Goal: Ask a question

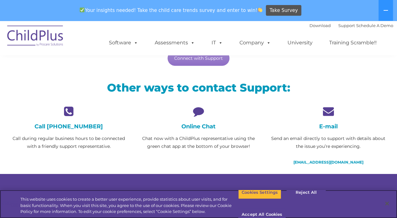
scroll to position [137, 0]
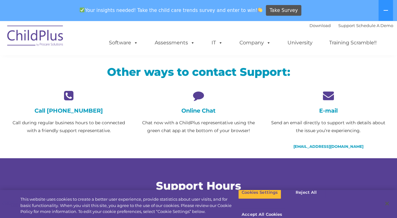
click at [198, 95] on icon at bounding box center [198, 95] width 120 height 11
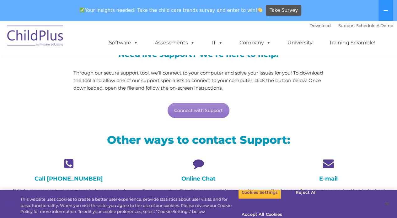
scroll to position [67, 0]
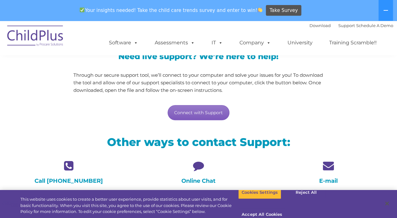
click at [202, 112] on link "Connect with Support" at bounding box center [199, 112] width 62 height 15
click at [349, 104] on div "Need live support? We’re here to help! Through our secure support tool, we’ll c…" at bounding box center [198, 80] width 389 height 93
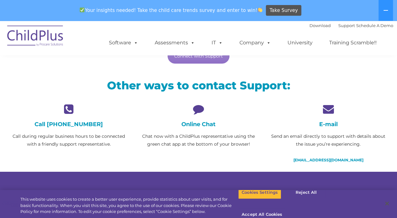
scroll to position [132, 0]
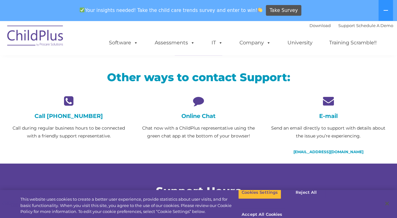
click at [189, 95] on icon at bounding box center [198, 100] width 120 height 11
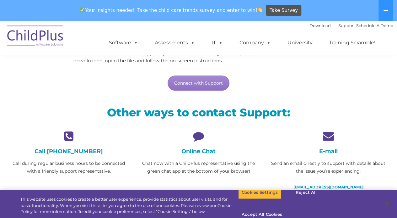
scroll to position [98, 0]
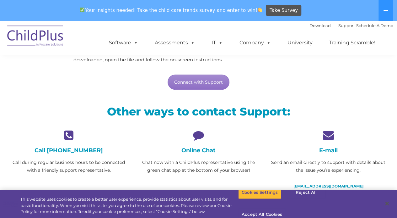
click at [205, 148] on h4 "Online Chat" at bounding box center [198, 150] width 120 height 7
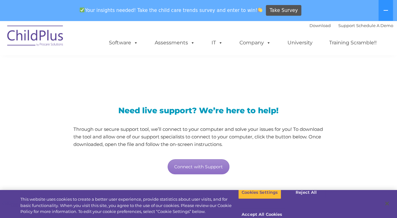
scroll to position [0, 0]
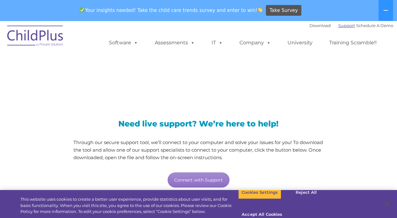
click at [339, 25] on link "Support" at bounding box center [346, 25] width 17 height 5
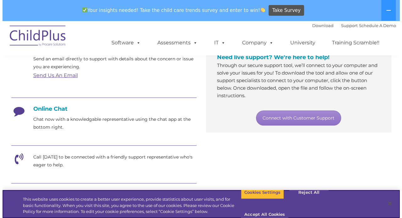
scroll to position [129, 0]
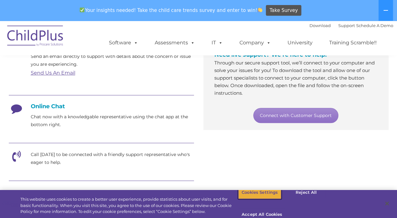
click at [269, 199] on button "Cookies Settings" at bounding box center [259, 191] width 43 height 13
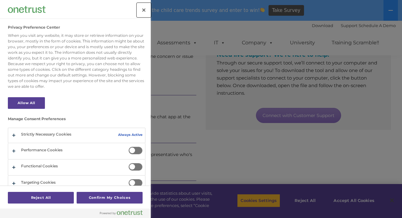
scroll to position [6, 0]
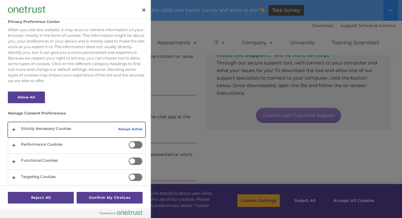
click at [14, 130] on button "Privacy Preference Center" at bounding box center [76, 129] width 137 height 15
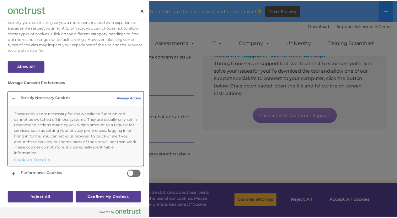
scroll to position [66, 0]
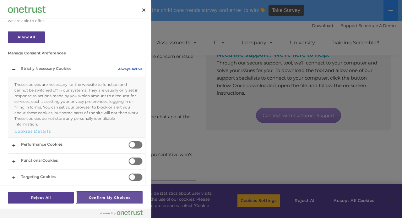
click at [96, 198] on button "Confirm My Choices" at bounding box center [110, 197] width 66 height 12
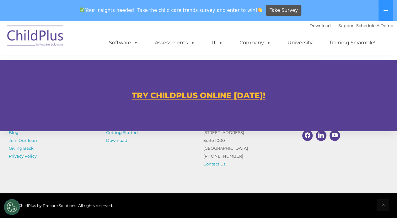
scroll to position [376, 0]
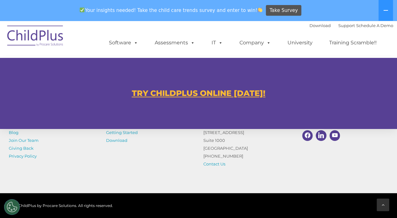
click at [383, 205] on icon at bounding box center [383, 204] width 3 height 4
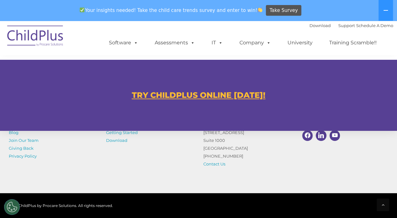
scroll to position [375, 0]
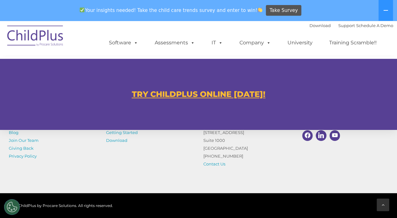
click at [383, 204] on icon at bounding box center [383, 204] width 3 height 4
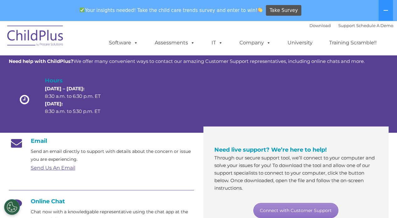
scroll to position [0, 0]
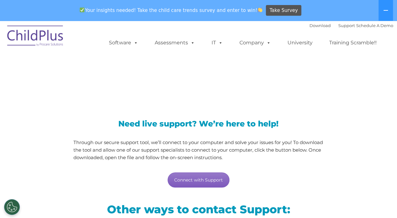
click at [200, 184] on link "Connect with Support" at bounding box center [199, 179] width 62 height 15
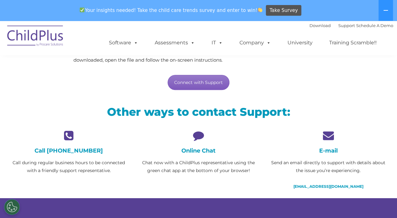
scroll to position [98, 0]
